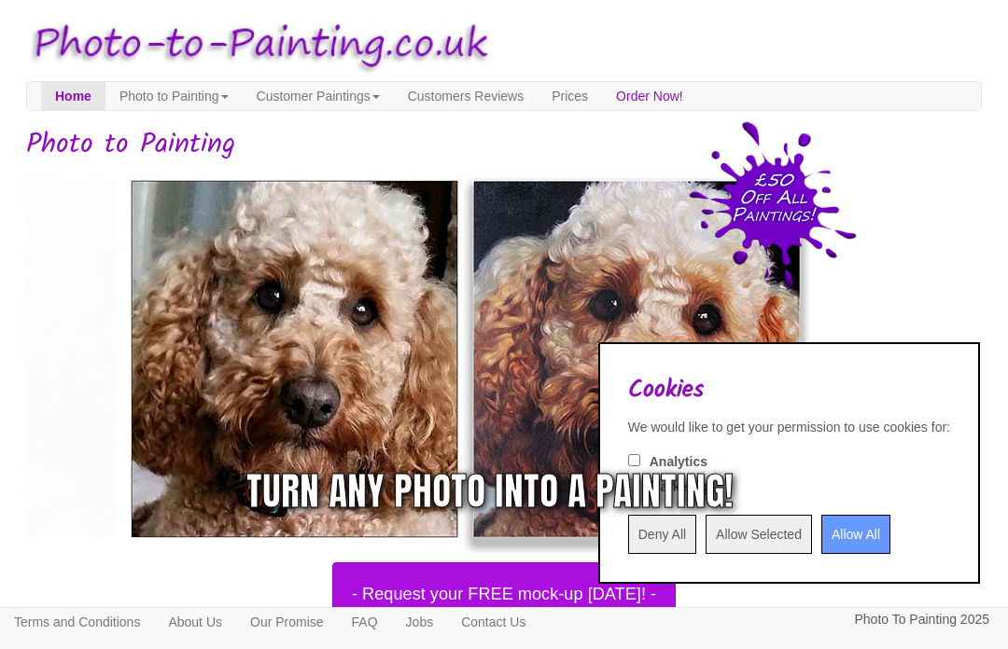
click at [845, 529] on input "Allow All" at bounding box center [855, 534] width 69 height 39
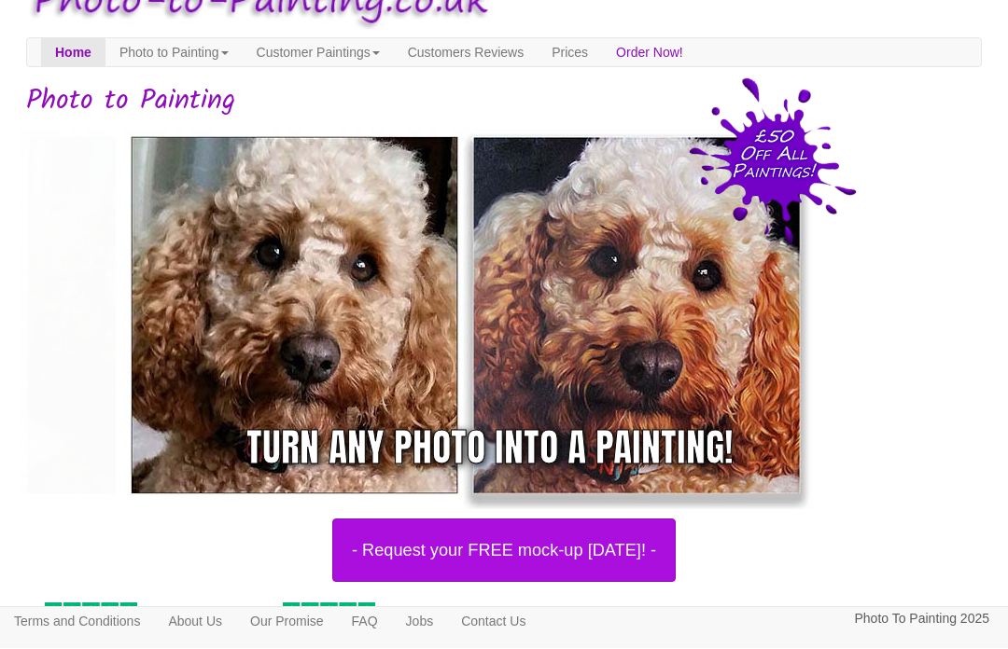
scroll to position [44, 0]
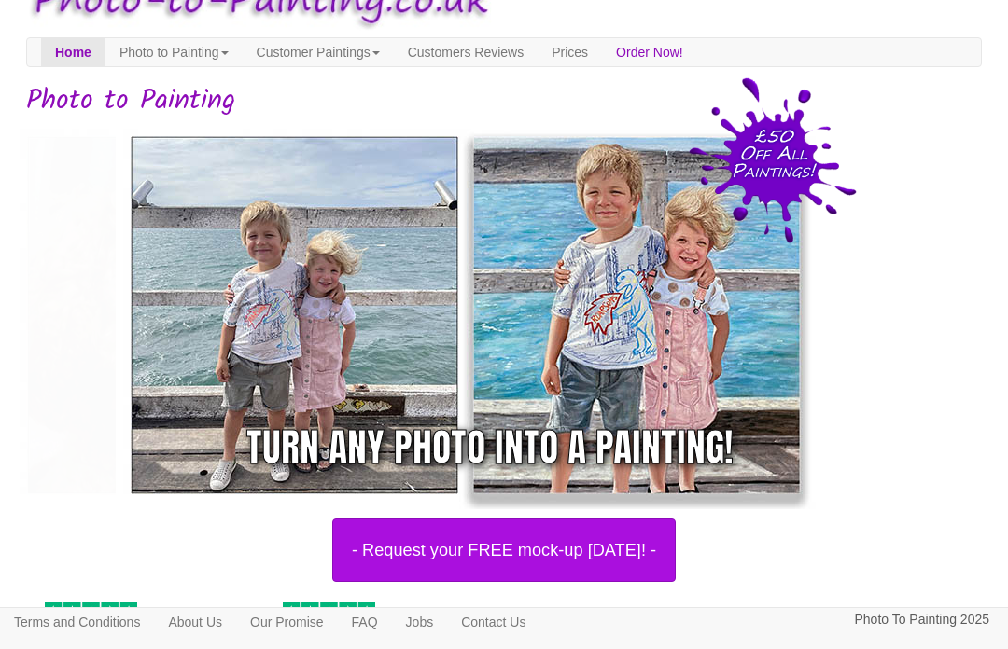
click at [602, 38] on link "Prices" at bounding box center [569, 52] width 64 height 28
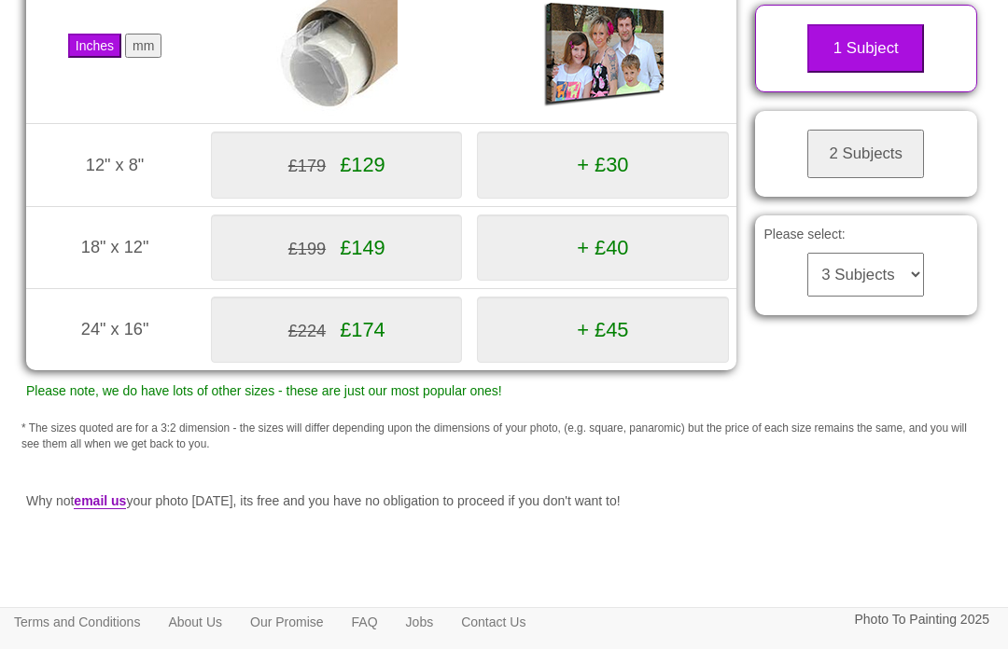
scroll to position [295, 0]
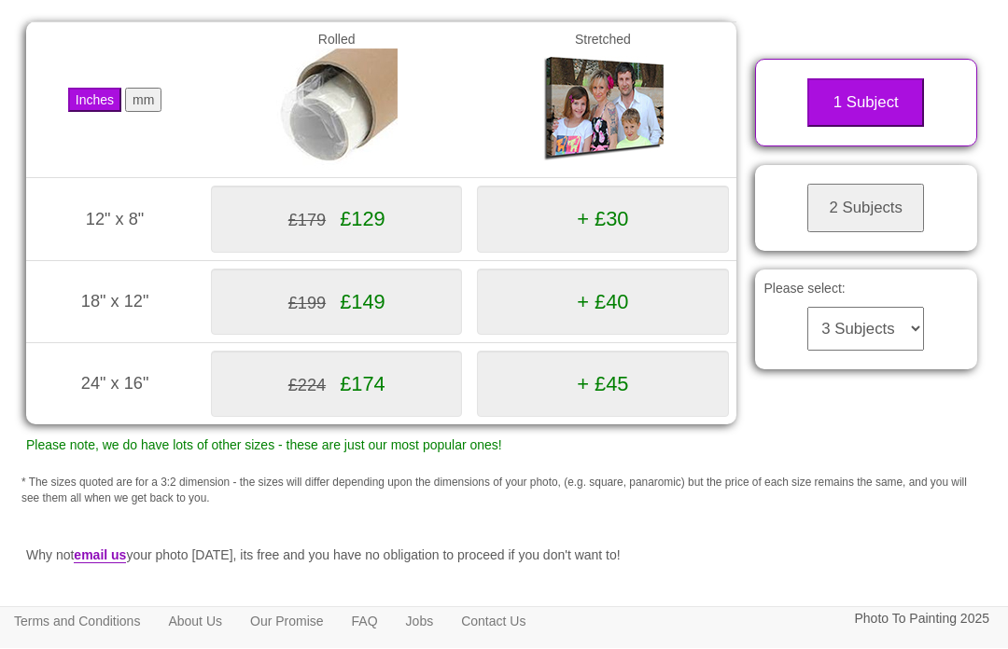
click at [161, 113] on button "mm" at bounding box center [143, 101] width 36 height 24
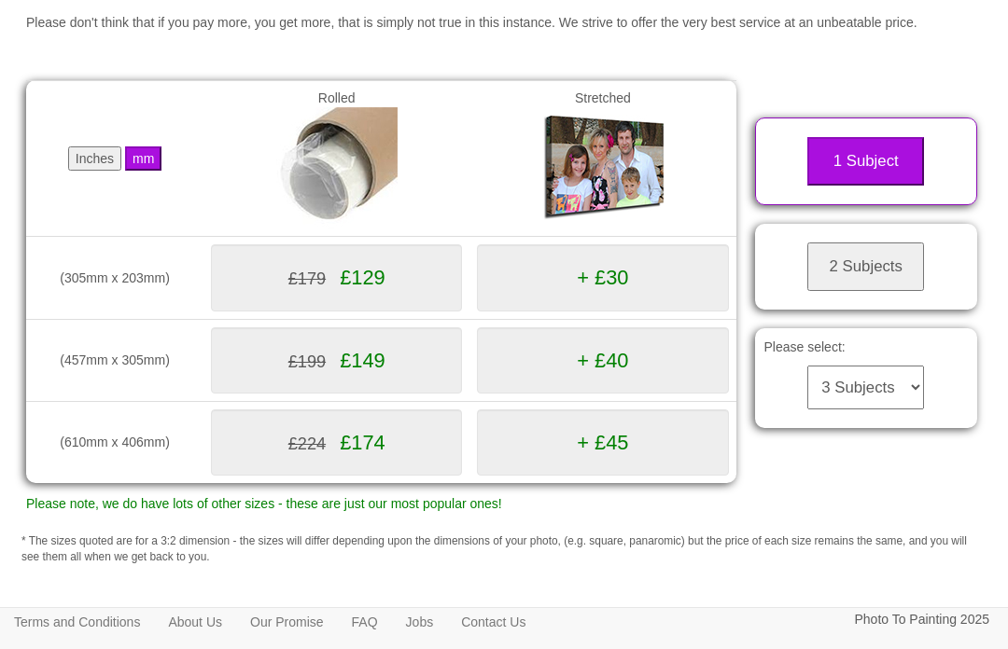
scroll to position [237, 0]
click at [487, 516] on p "Please note, we do have lots of other sizes - these are just our most popular o…" at bounding box center [381, 504] width 710 height 23
click at [921, 272] on button "2 Subjects" at bounding box center [865, 267] width 117 height 49
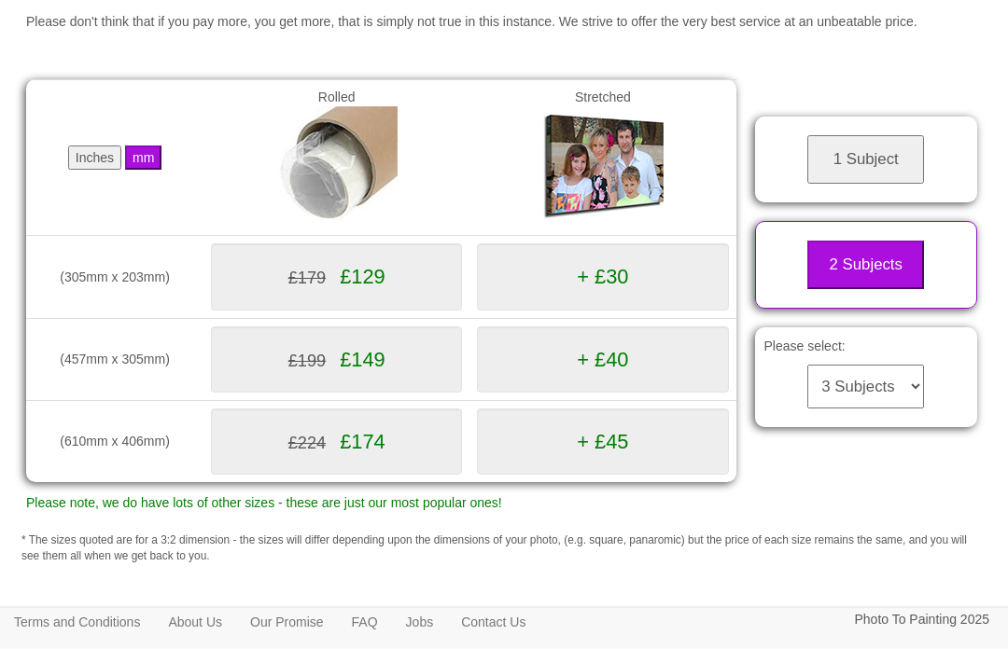
scroll to position [238, 0]
click at [937, 371] on div "Please select: 3 Subjects 4 Subjects 5 Subjects 6 Subjects 7 Subjects 8 Subject…" at bounding box center [866, 377] width 223 height 100
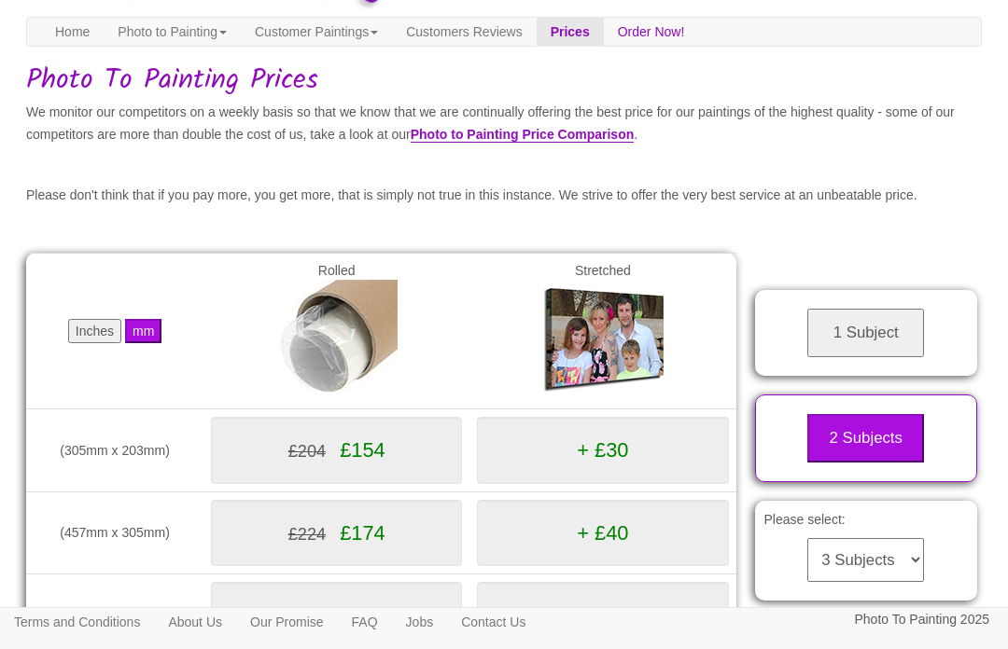
scroll to position [0, 0]
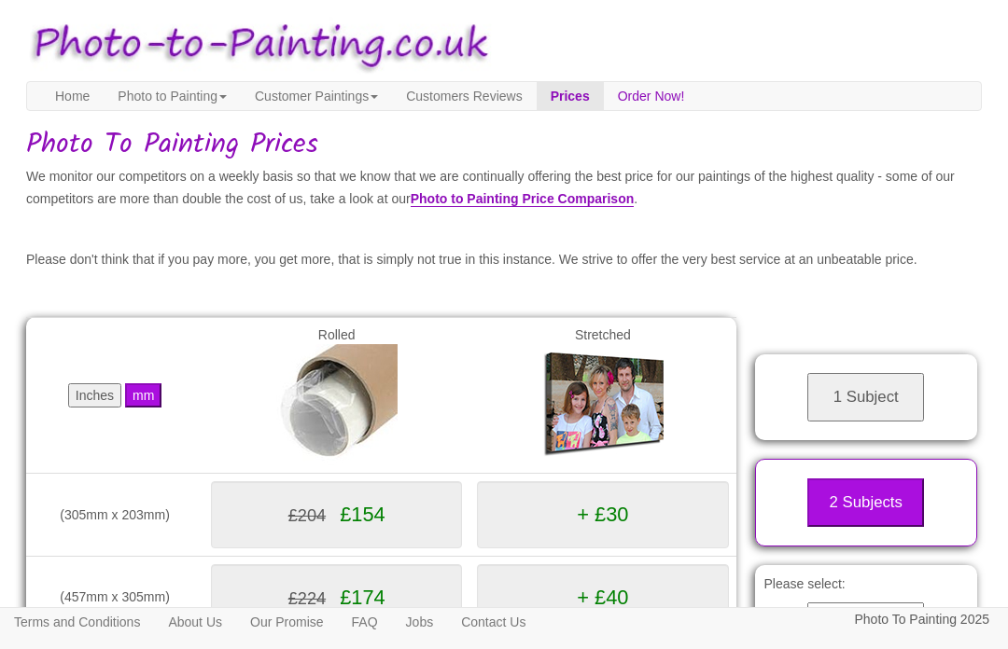
click at [375, 95] on link "Customer Paintings" at bounding box center [316, 96] width 151 height 28
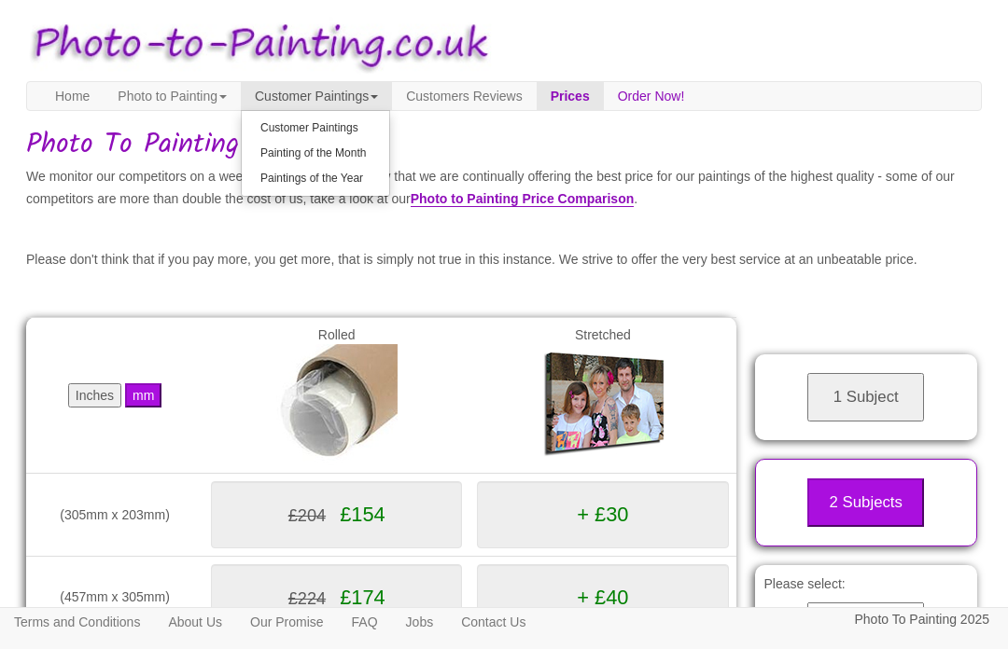
click at [389, 122] on link "Customer Paintings" at bounding box center [315, 128] width 147 height 25
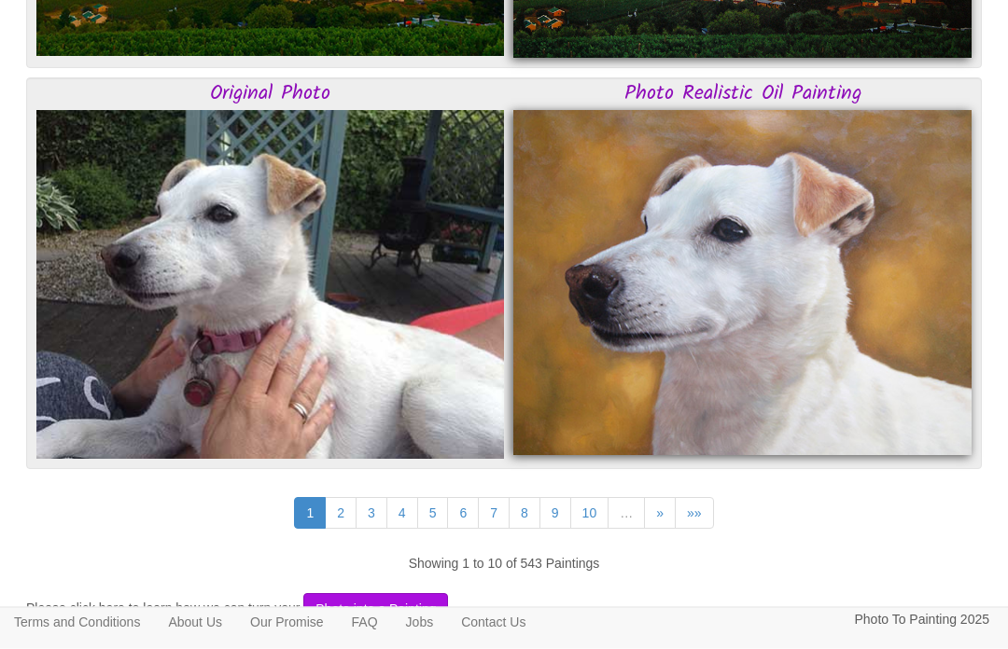
scroll to position [4819, 0]
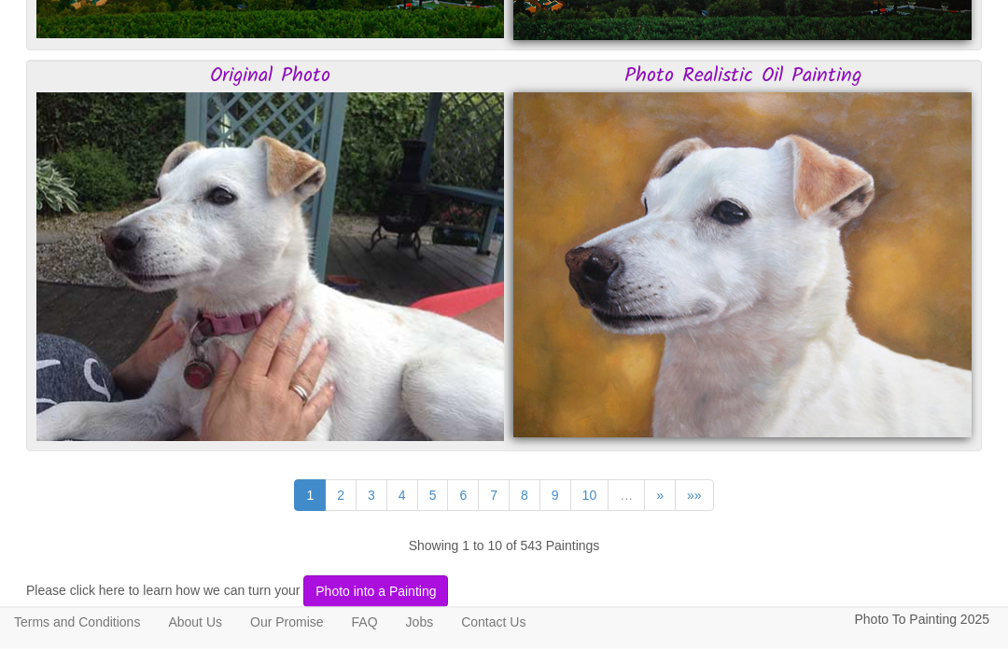
click at [343, 493] on link "2" at bounding box center [341, 496] width 32 height 32
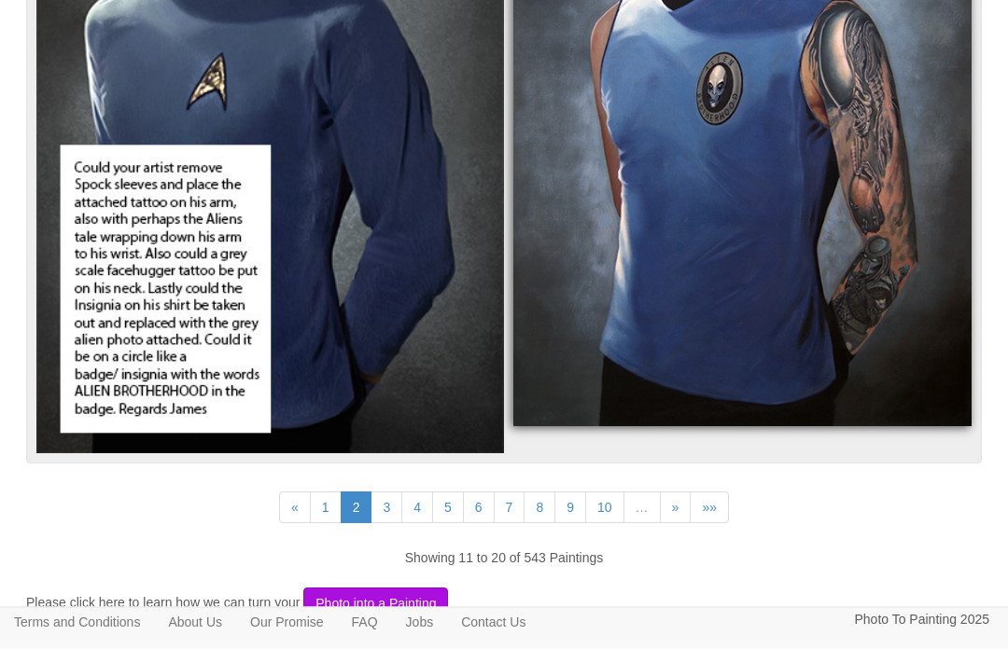
scroll to position [4889, 0]
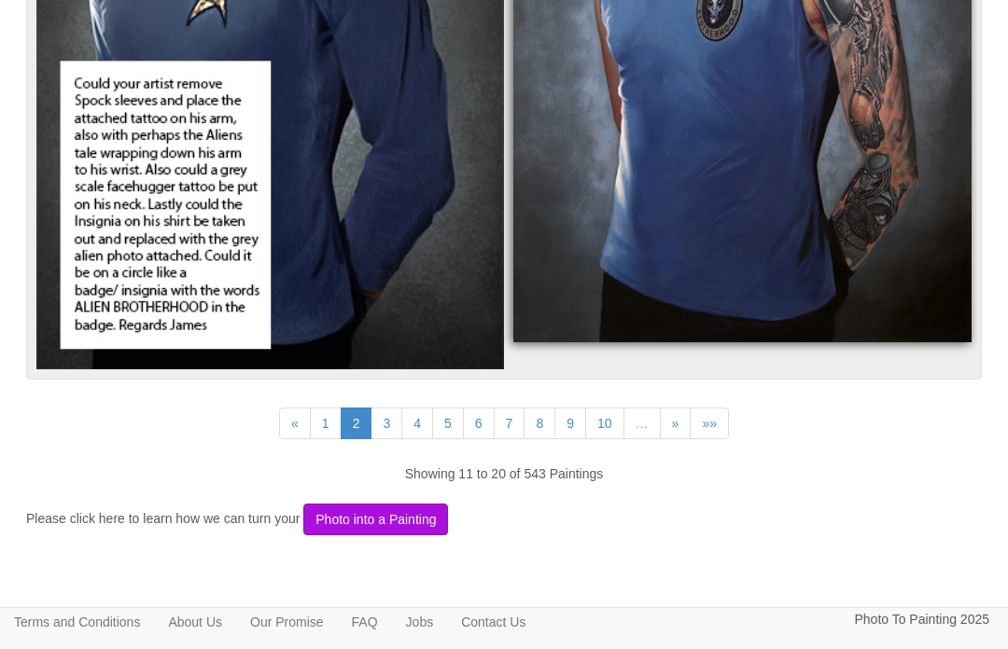
click at [518, 426] on link "7" at bounding box center [510, 424] width 32 height 32
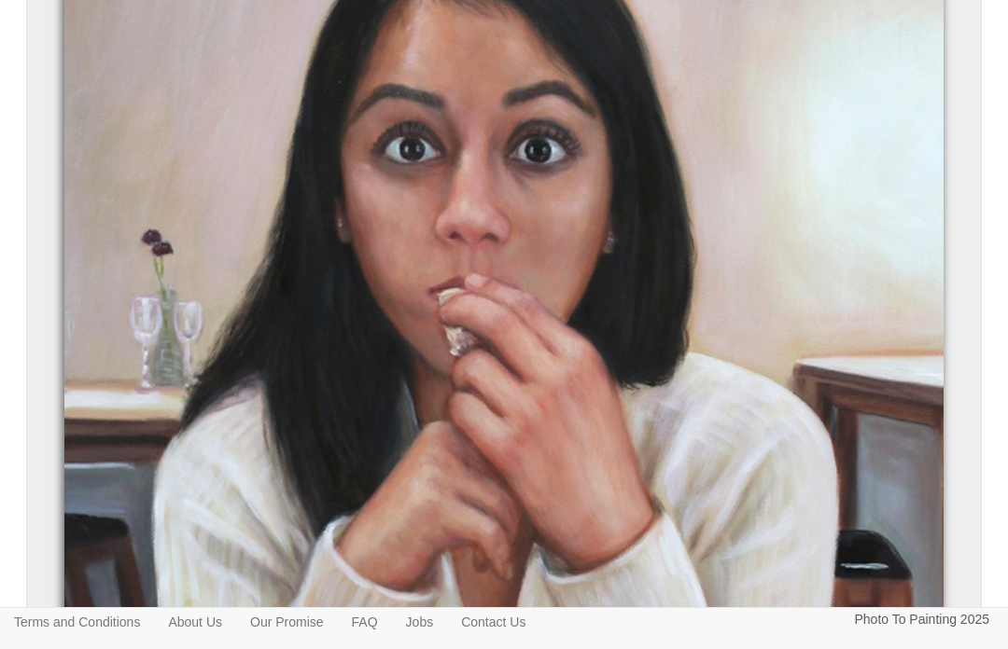
scroll to position [1448, 0]
